Goal: Check status: Check status

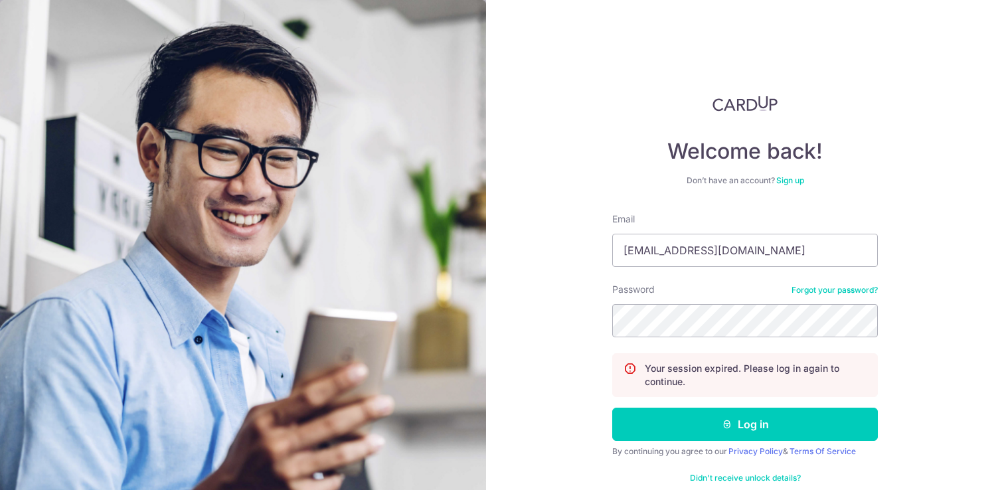
type input "[EMAIL_ADDRESS][DOMAIN_NAME]"
click at [612, 408] on button "Log in" at bounding box center [745, 424] width 266 height 33
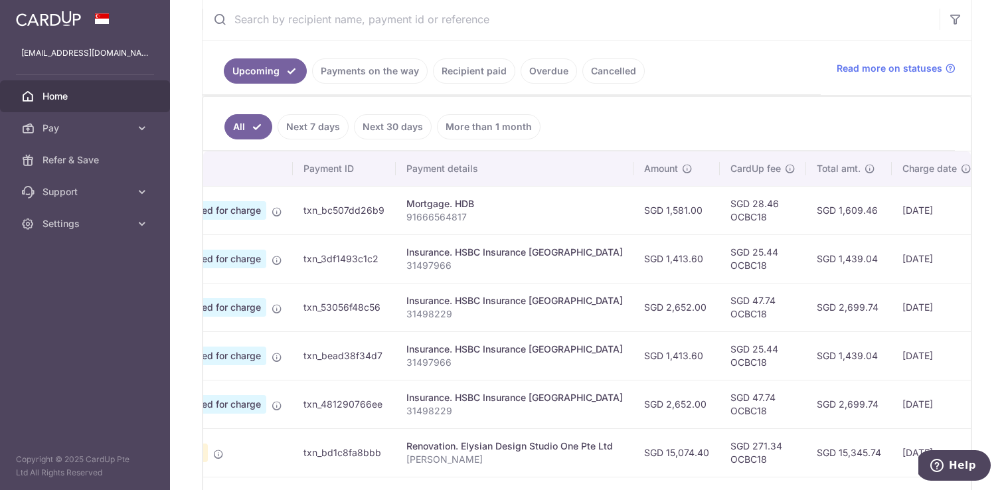
scroll to position [0, 84]
click at [349, 77] on link "Payments on the way" at bounding box center [370, 70] width 116 height 25
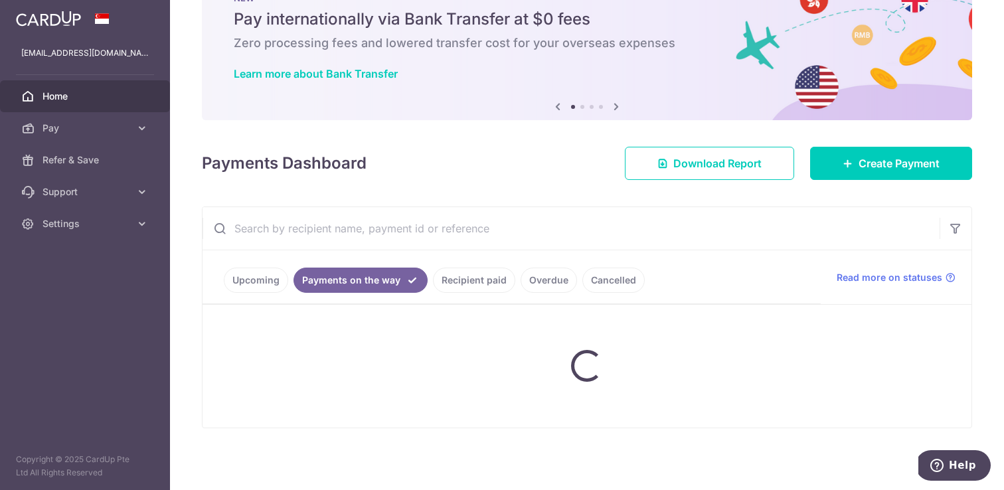
scroll to position [102, 0]
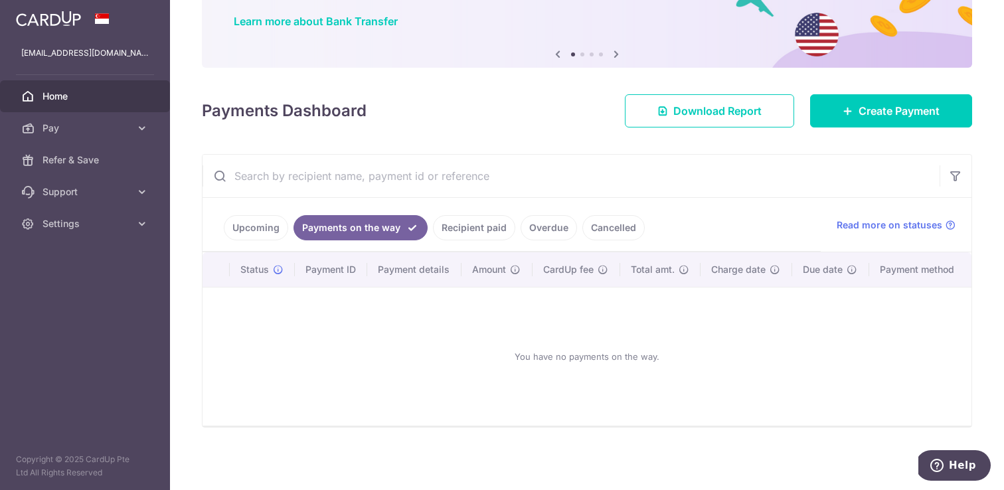
click at [471, 226] on link "Recipient paid" at bounding box center [474, 227] width 82 height 25
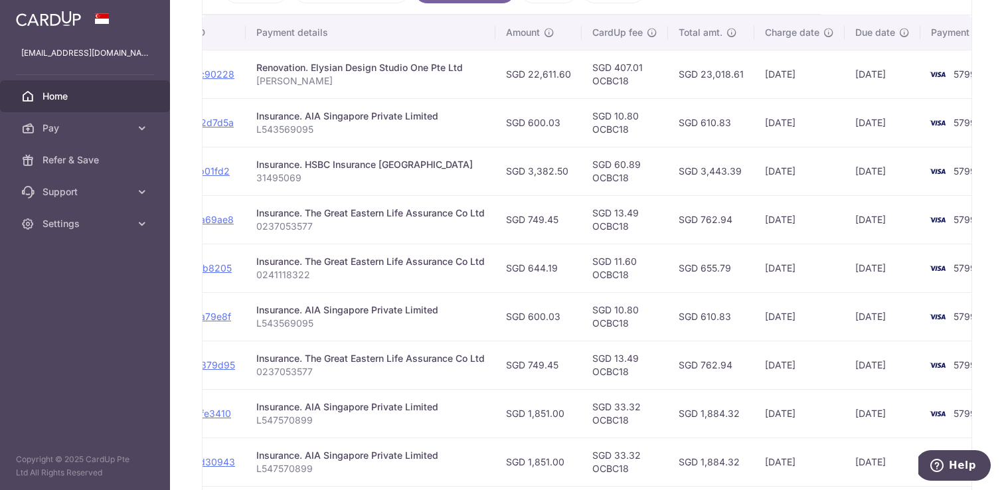
scroll to position [340, 0]
drag, startPoint x: 529, startPoint y: 268, endPoint x: 566, endPoint y: 268, distance: 37.2
click at [566, 268] on td "SGD 644.19" at bounding box center [538, 267] width 86 height 48
copy td "644.19"
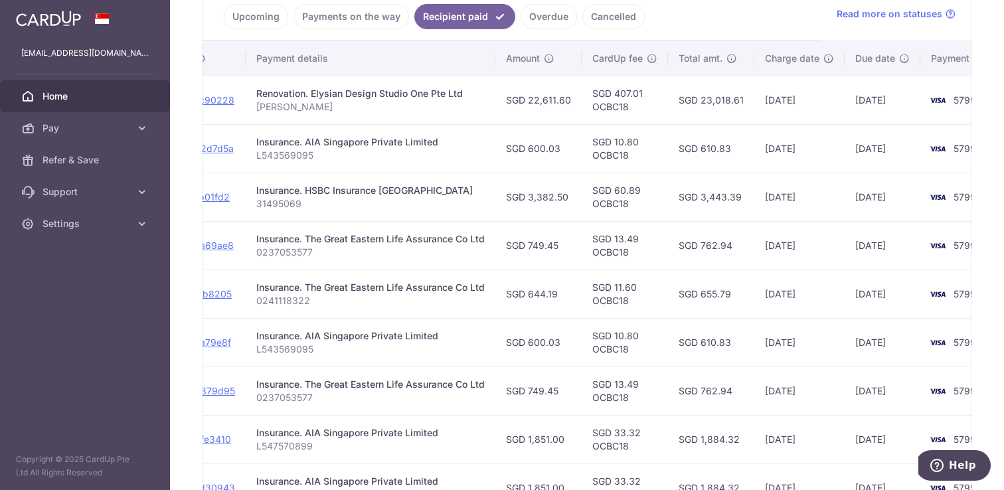
scroll to position [312, 0]
drag, startPoint x: 528, startPoint y: 248, endPoint x: 563, endPoint y: 246, distance: 35.2
click at [563, 246] on td "SGD 749.45" at bounding box center [538, 246] width 86 height 48
copy td "749.45"
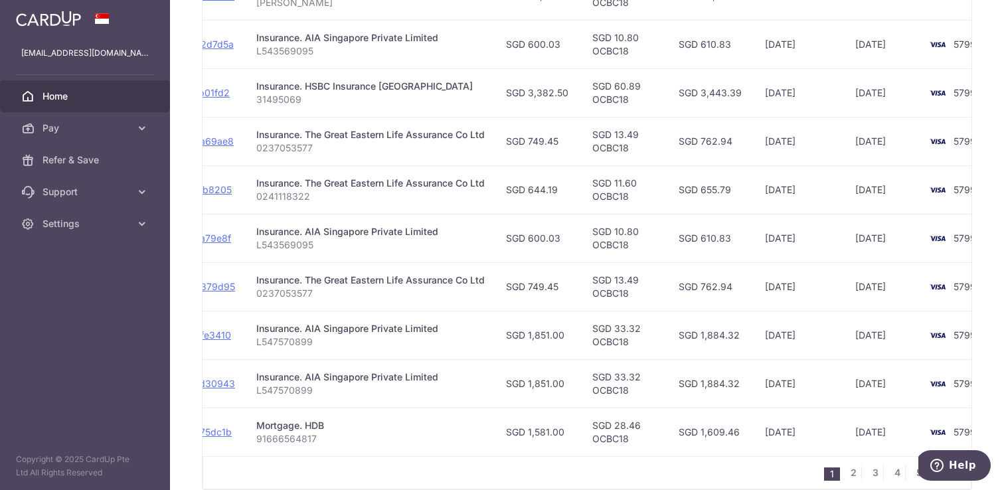
scroll to position [405, 0]
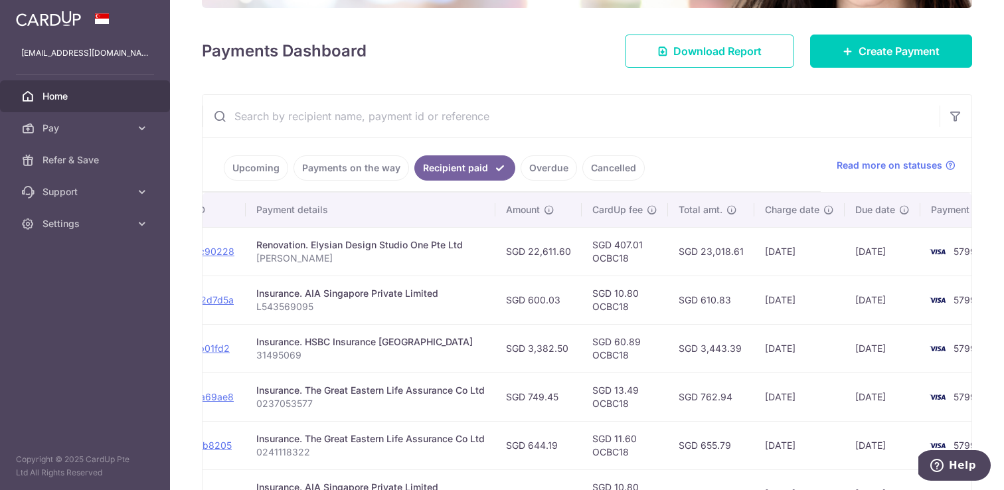
click at [342, 161] on link "Payments on the way" at bounding box center [351, 167] width 116 height 25
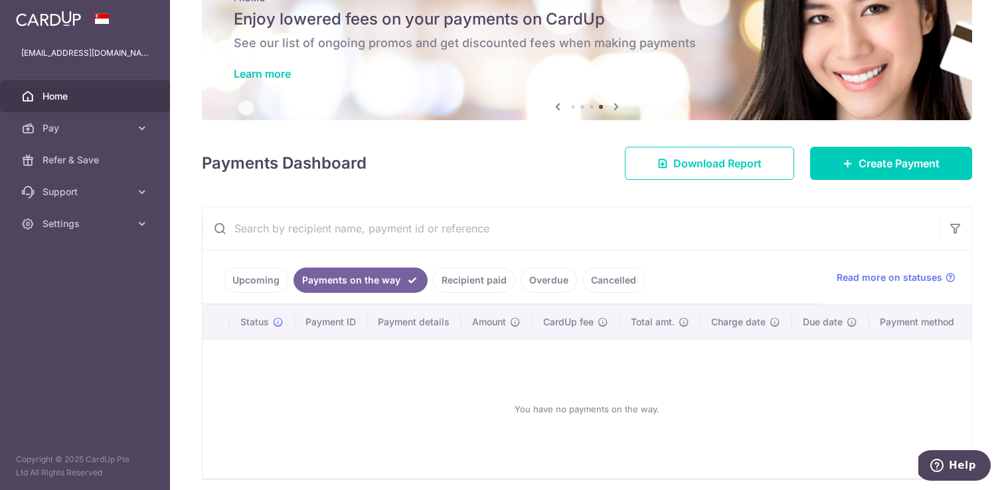
scroll to position [102, 0]
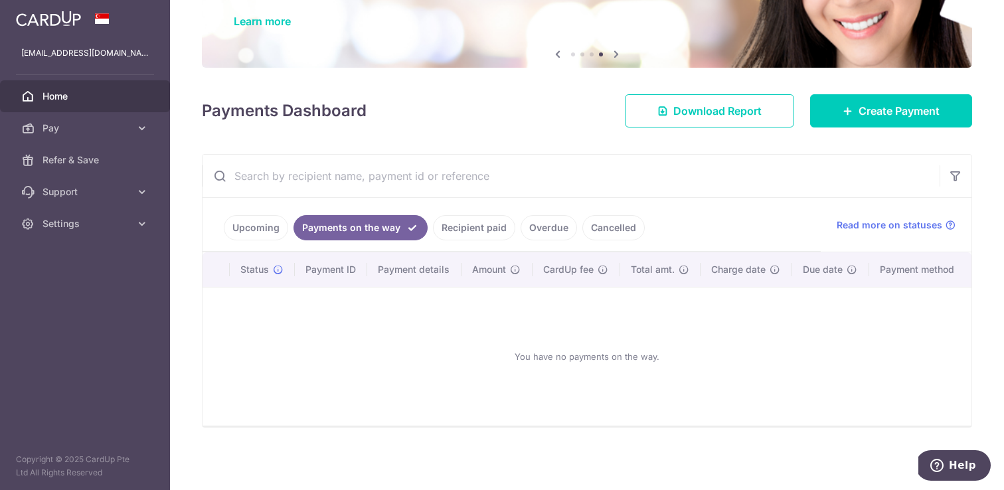
click at [480, 227] on link "Recipient paid" at bounding box center [474, 227] width 82 height 25
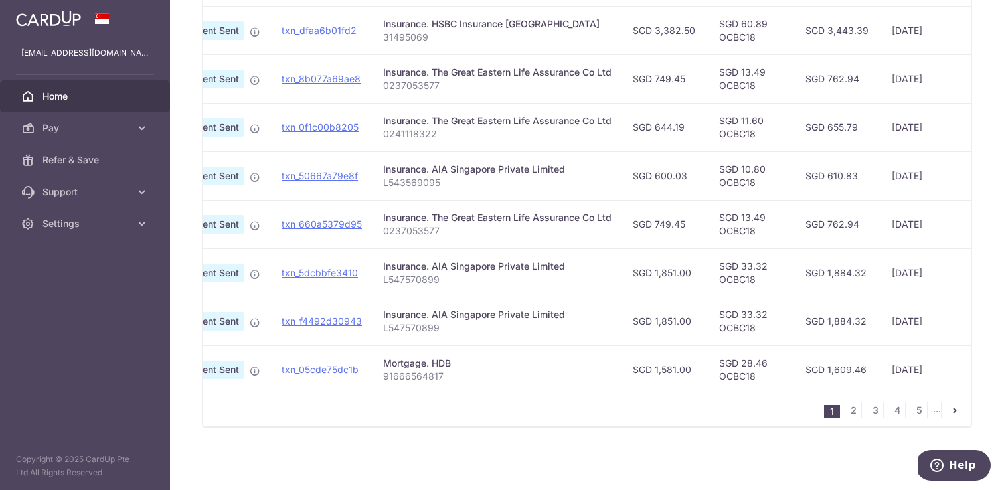
scroll to position [0, 92]
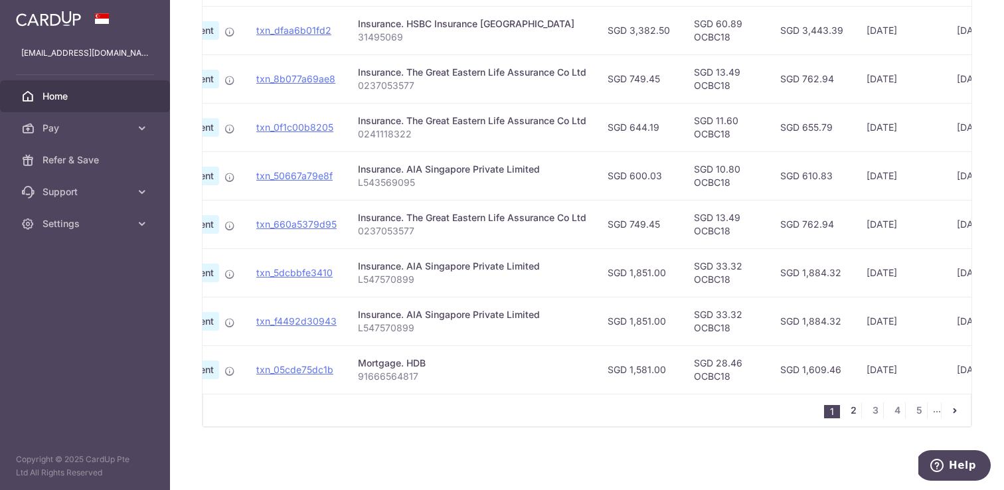
click at [848, 409] on link "2" at bounding box center [853, 410] width 16 height 16
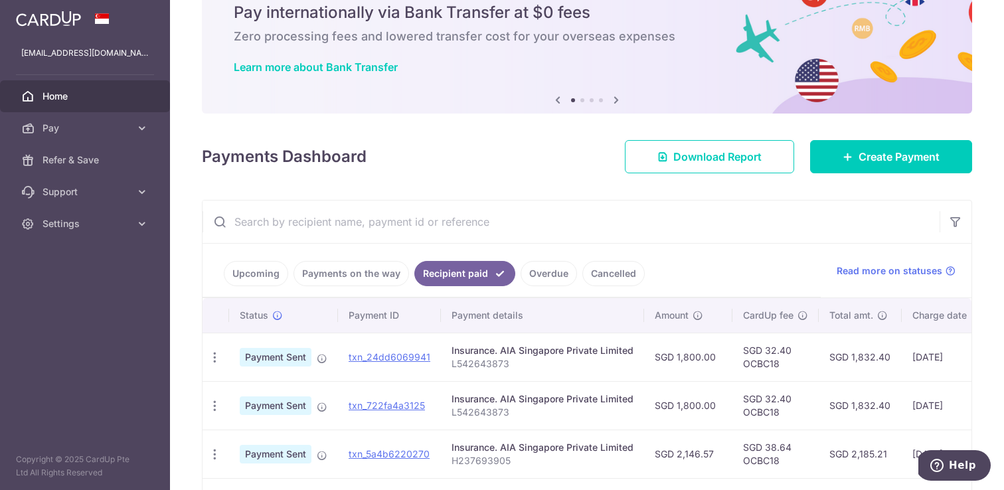
scroll to position [59, 0]
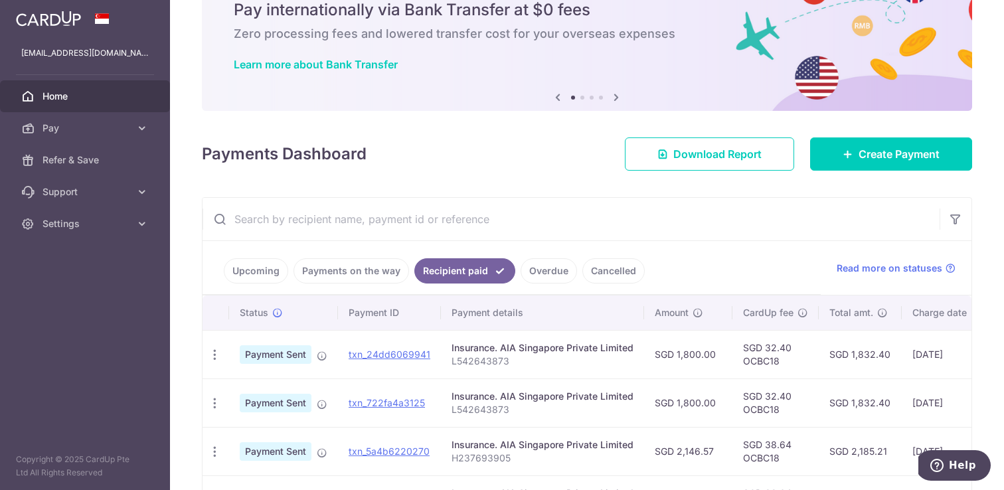
click at [239, 285] on ul "Upcoming Payments on the way Recipient paid Overdue Cancelled" at bounding box center [511, 268] width 618 height 54
click at [239, 281] on link "Upcoming" at bounding box center [256, 270] width 64 height 25
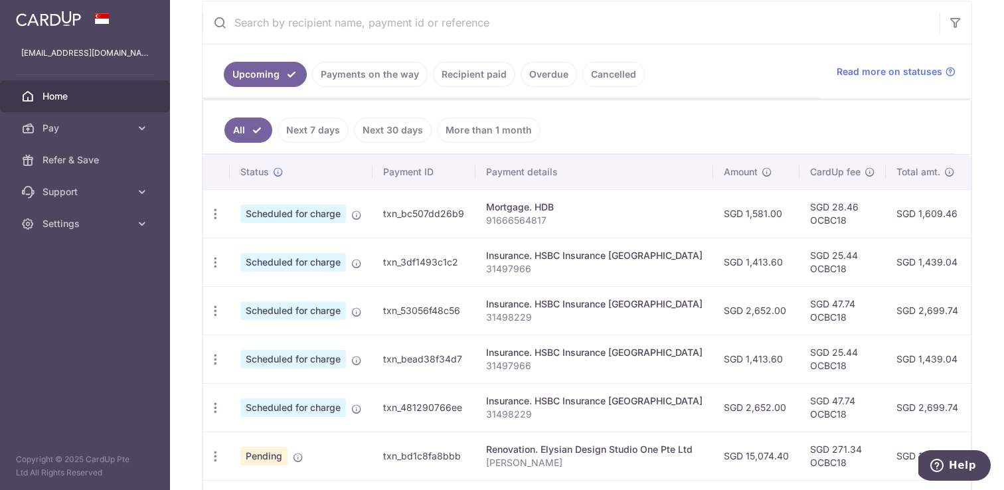
scroll to position [216, 0]
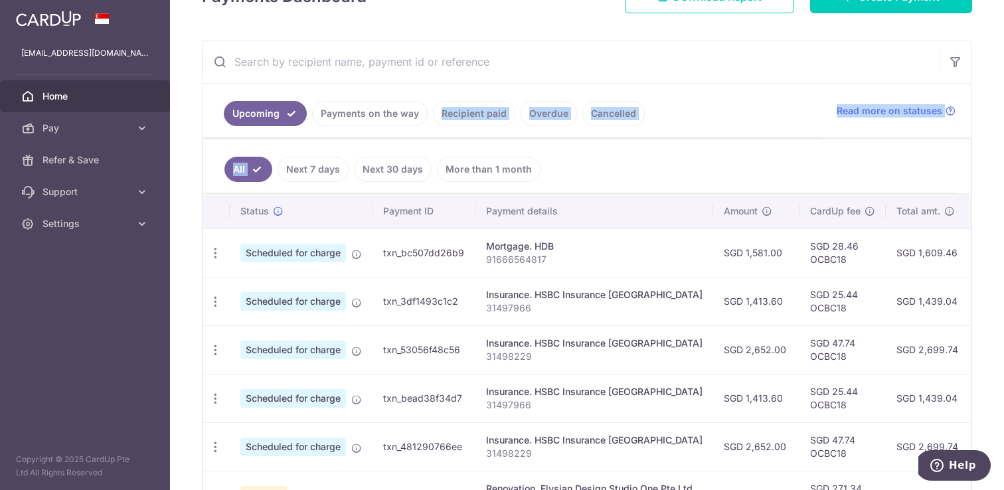
drag, startPoint x: 332, startPoint y: 118, endPoint x: 313, endPoint y: 160, distance: 45.8
click at [313, 160] on div "Upcoming Payments on the way Recipient paid Overdue Cancelled Read more on stat…" at bounding box center [587, 394] width 770 height 708
click at [487, 101] on link "Recipient paid" at bounding box center [474, 113] width 82 height 25
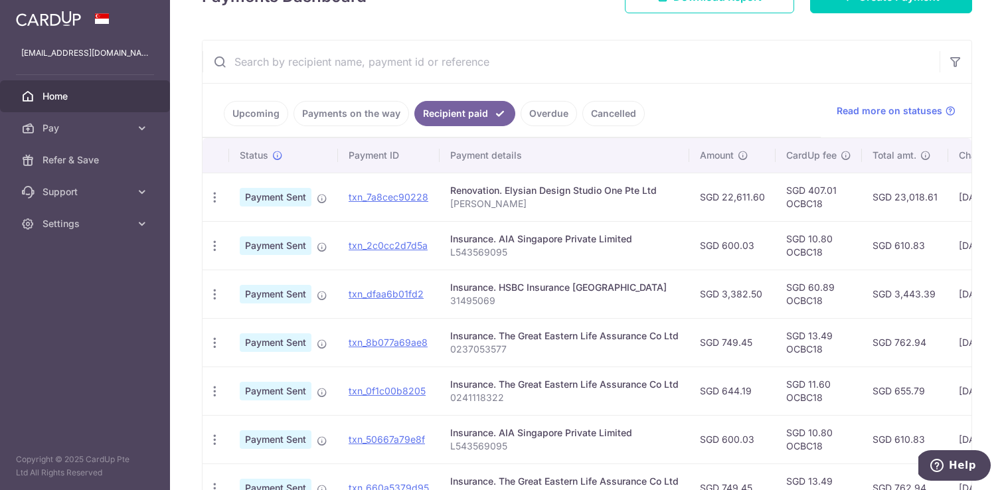
scroll to position [200, 0]
